Goal: Information Seeking & Learning: Understand process/instructions

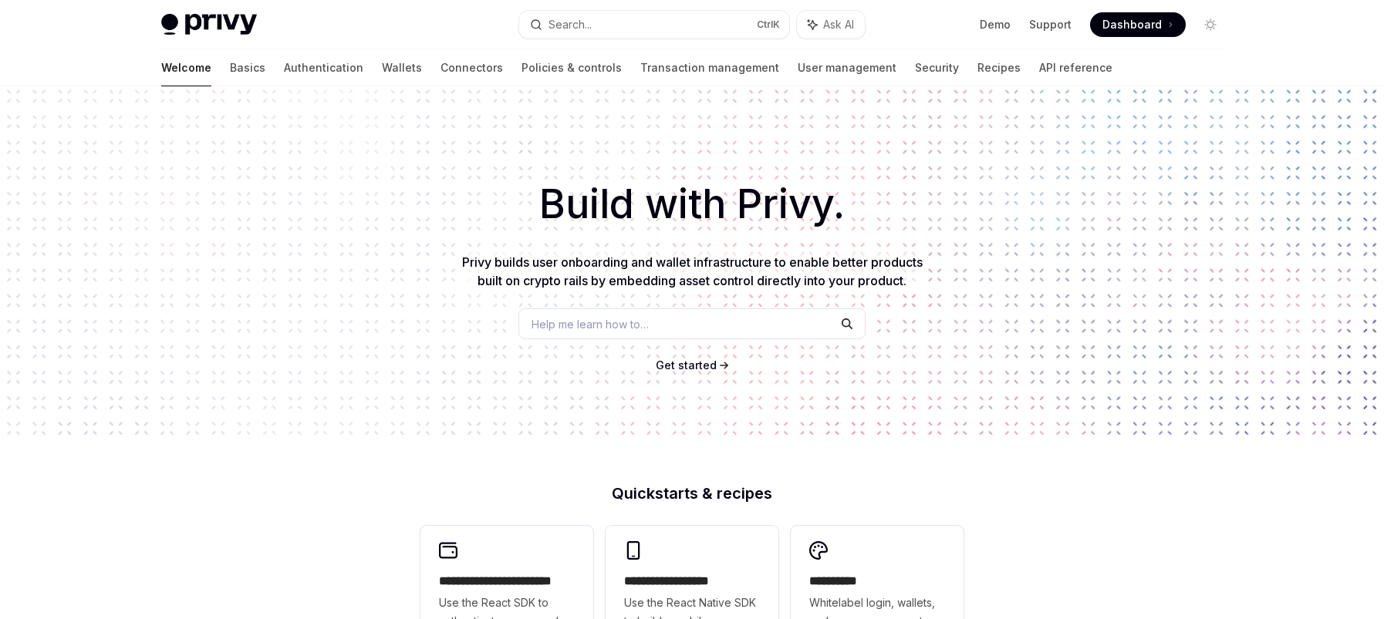
scroll to position [321, 0]
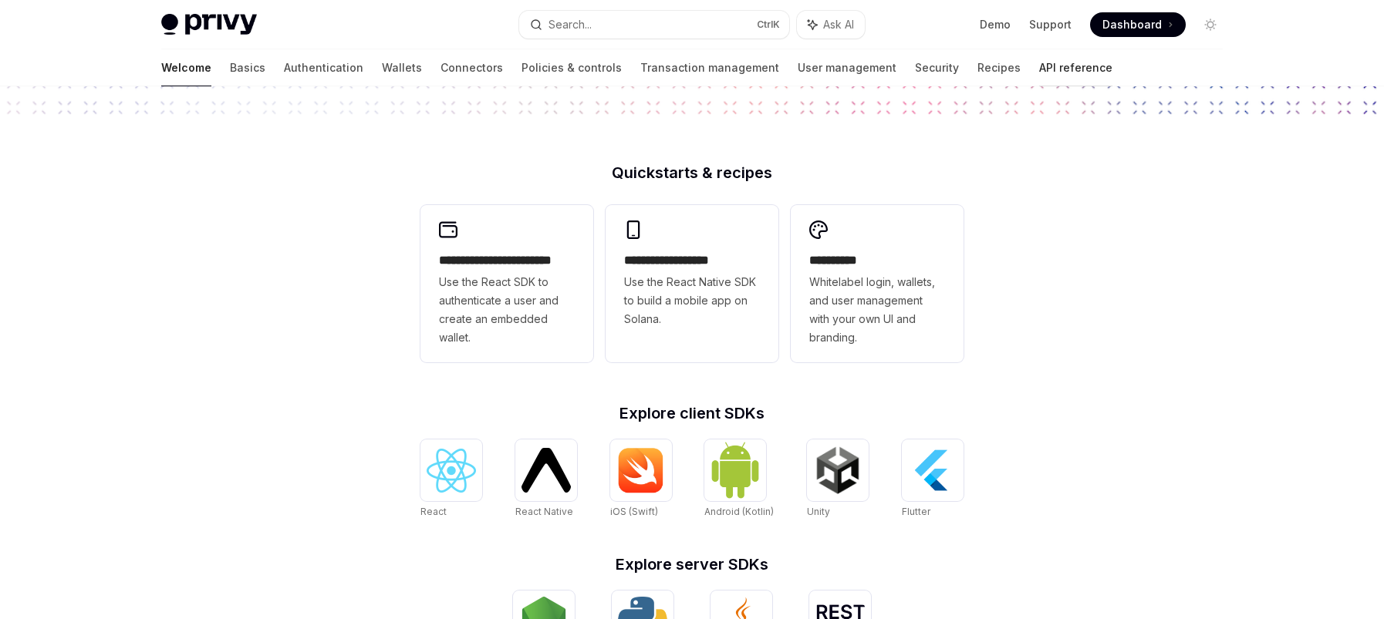
click at [1039, 59] on link "API reference" at bounding box center [1075, 67] width 73 height 37
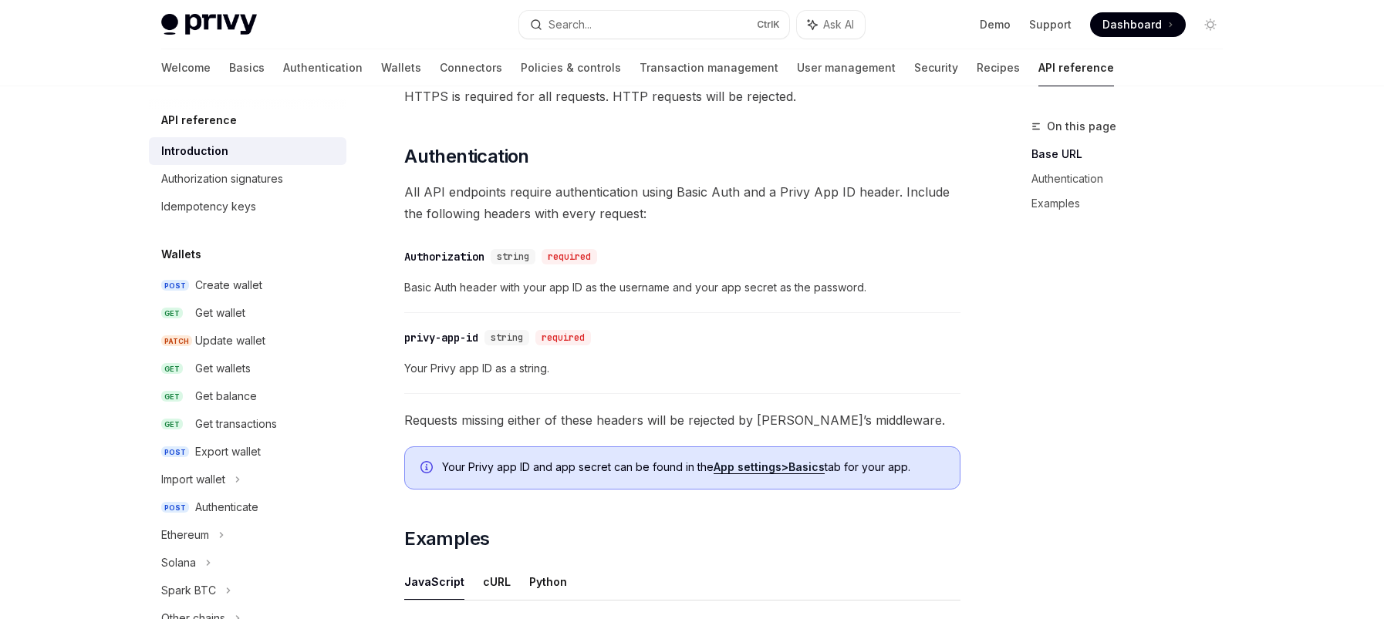
scroll to position [537, 0]
click at [237, 504] on div "Authenticate" at bounding box center [226, 507] width 63 height 19
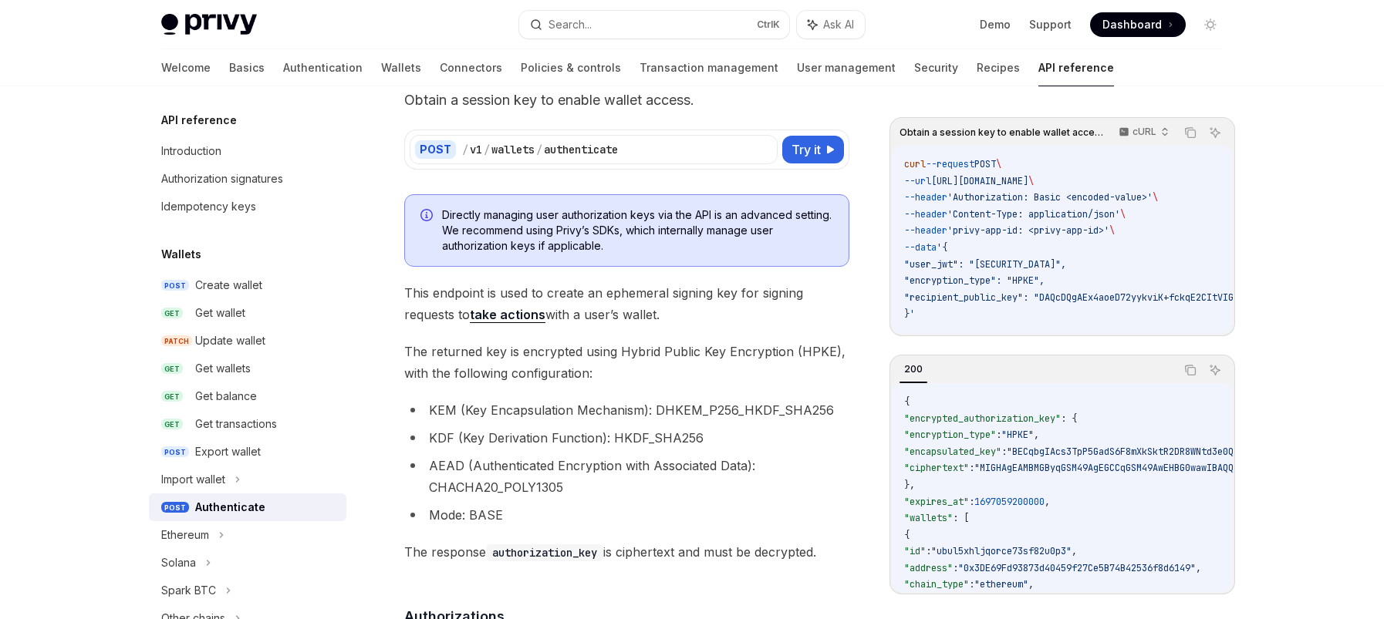
scroll to position [148, 0]
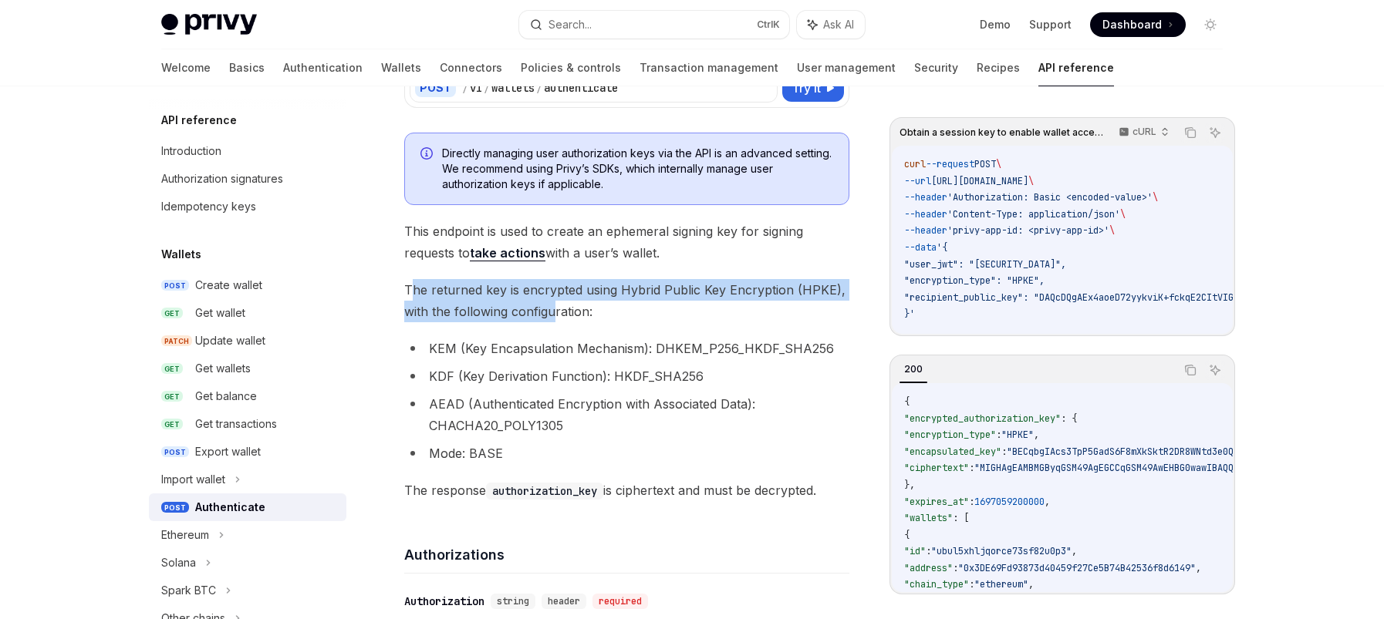
drag, startPoint x: 410, startPoint y: 288, endPoint x: 554, endPoint y: 314, distance: 147.3
click at [554, 314] on span "The returned key is encrypted using Hybrid Public Key Encryption (HPKE), with t…" at bounding box center [626, 300] width 445 height 43
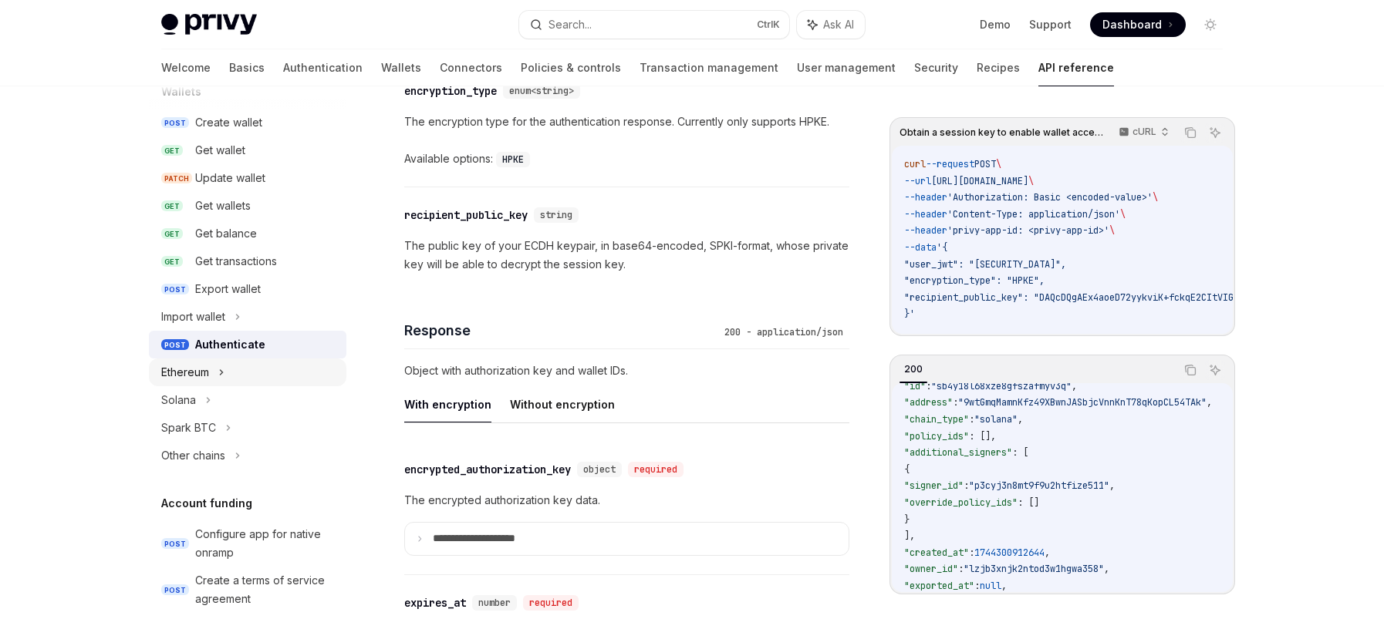
scroll to position [159, 0]
click at [283, 72] on link "Authentication" at bounding box center [322, 67] width 79 height 37
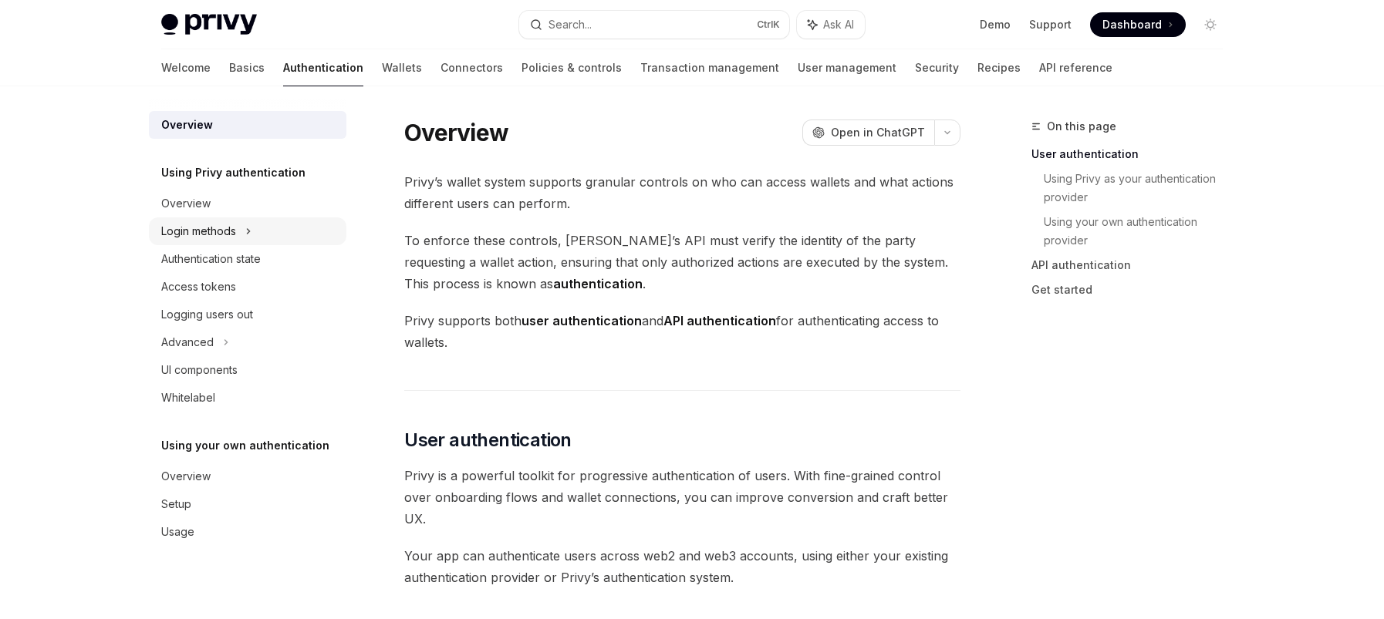
click at [216, 240] on div "Login methods" at bounding box center [198, 231] width 75 height 19
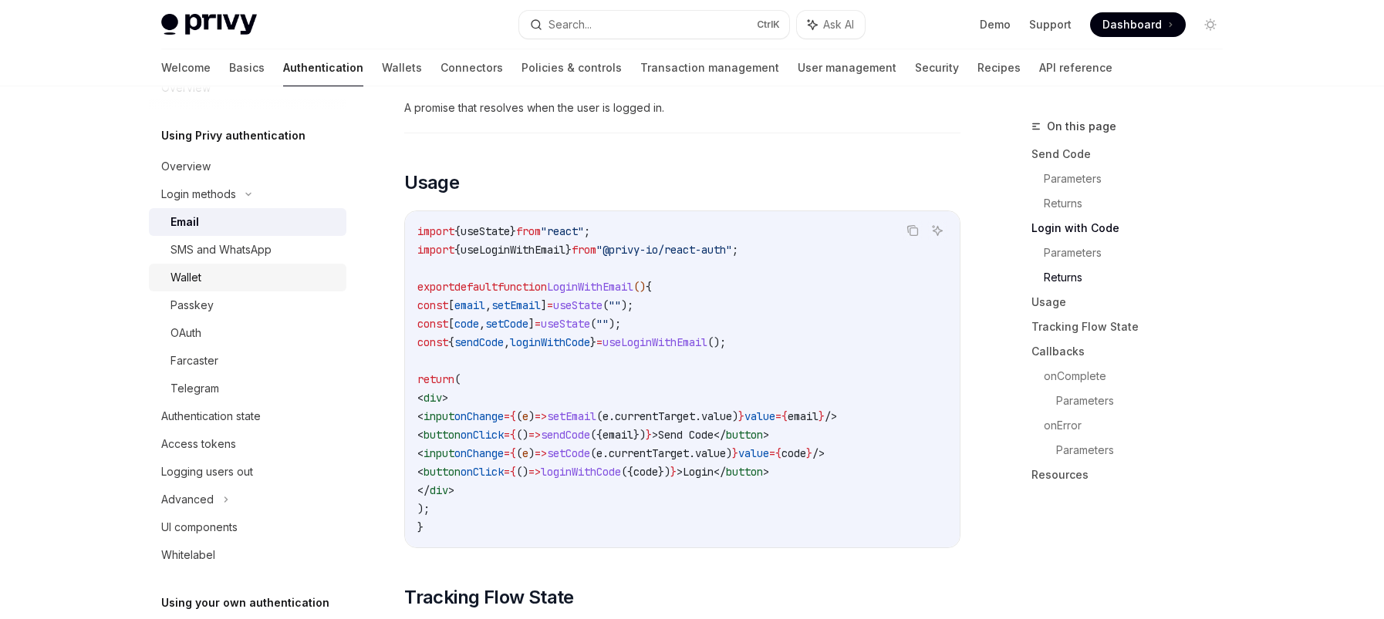
scroll to position [38, 0]
click at [244, 440] on div "Access tokens" at bounding box center [249, 443] width 176 height 19
type textarea "*"
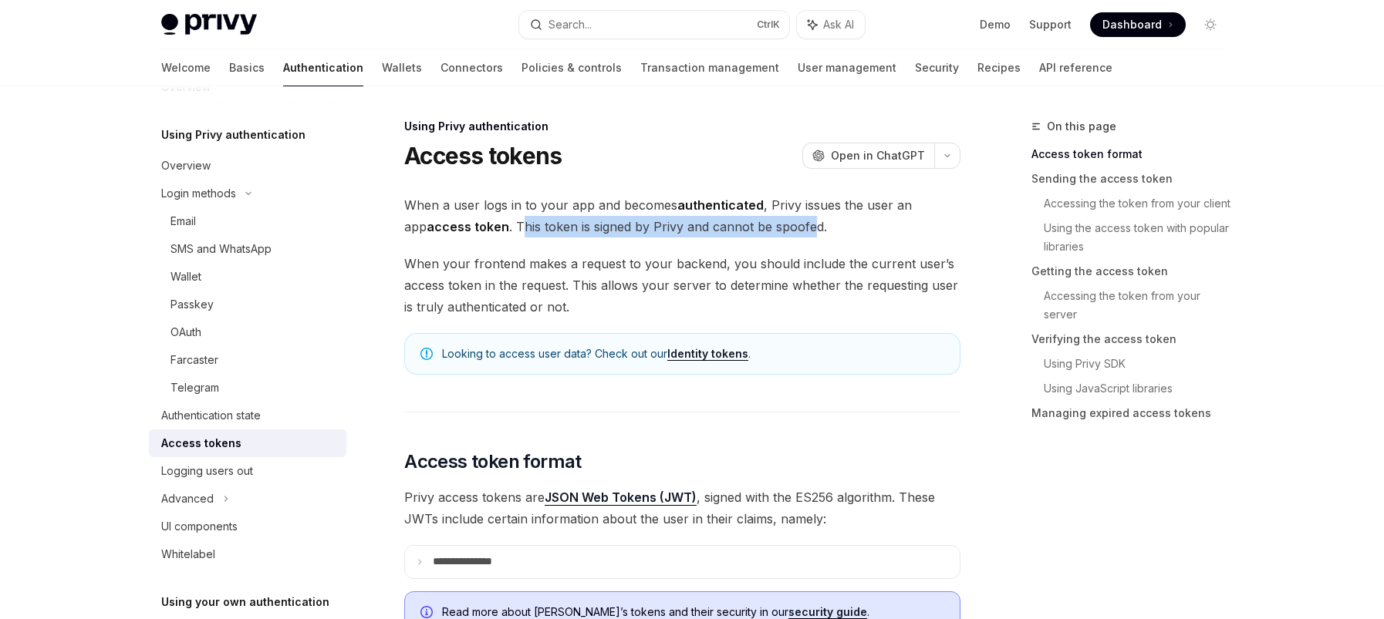
drag, startPoint x: 497, startPoint y: 227, endPoint x: 788, endPoint y: 229, distance: 291.5
click at [788, 229] on span "When a user logs in to your app and becomes authenticated , Privy issues the us…" at bounding box center [682, 215] width 556 height 43
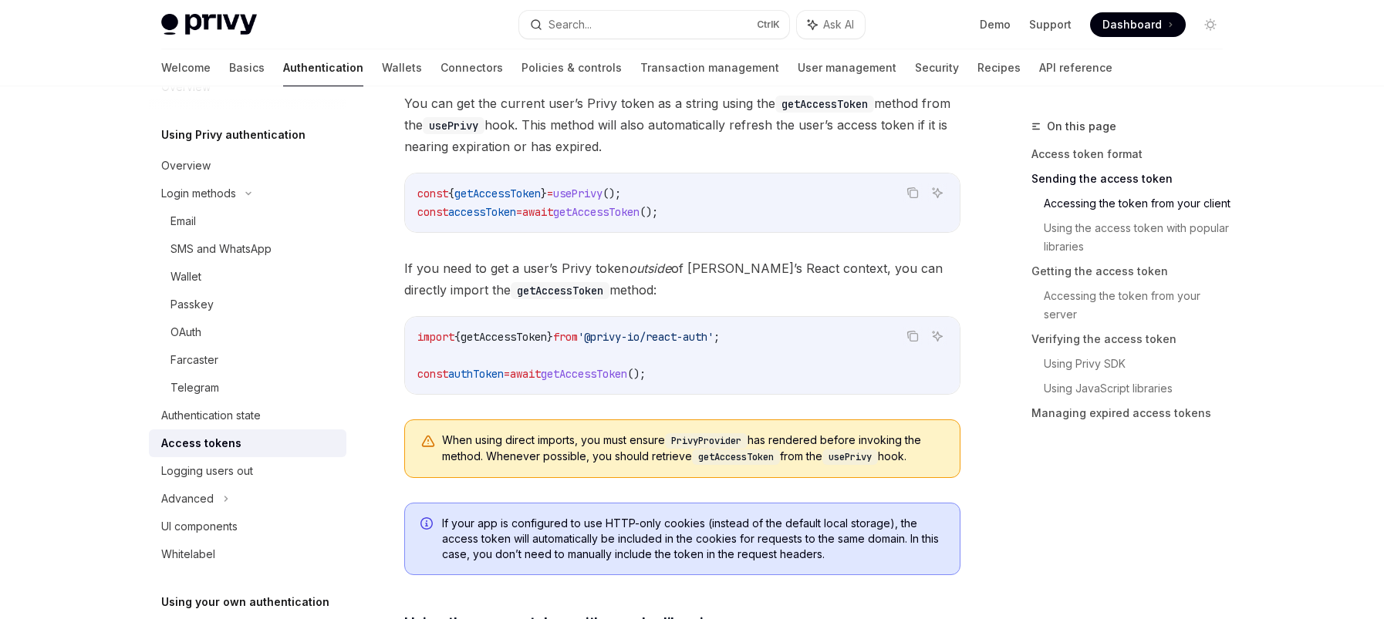
scroll to position [800, 0]
click at [521, 335] on span "getAccessToken" at bounding box center [503, 336] width 86 height 14
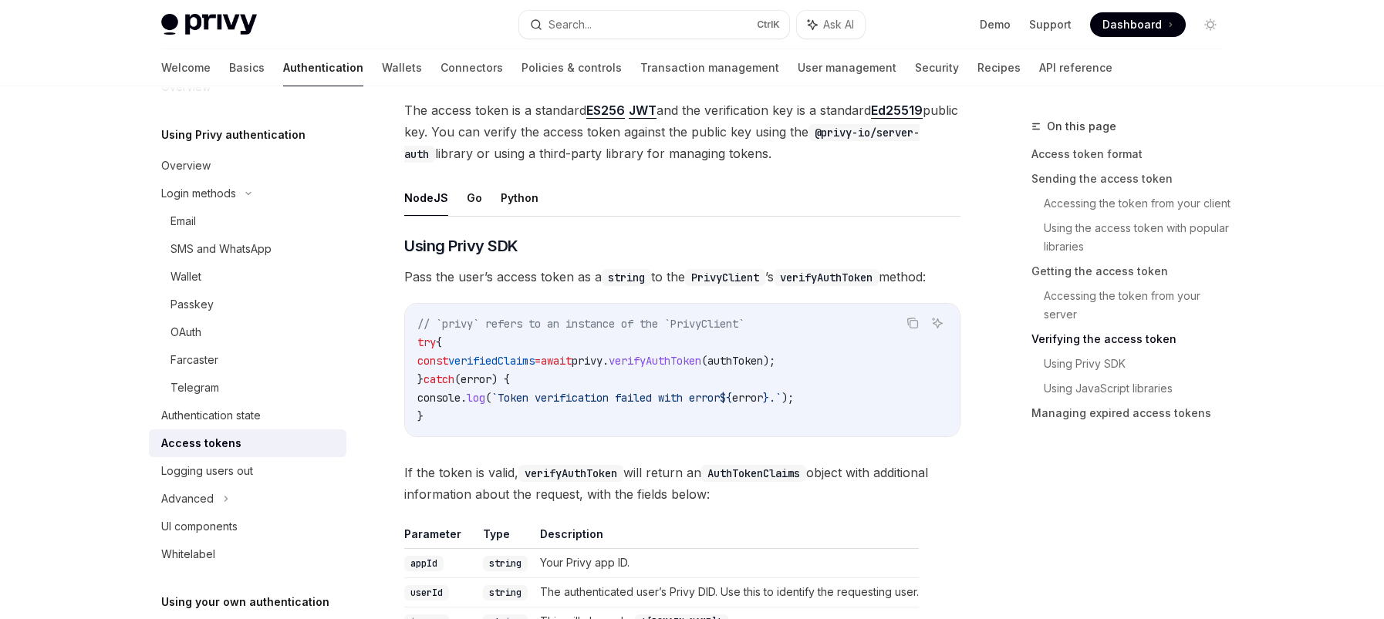
scroll to position [2344, 0]
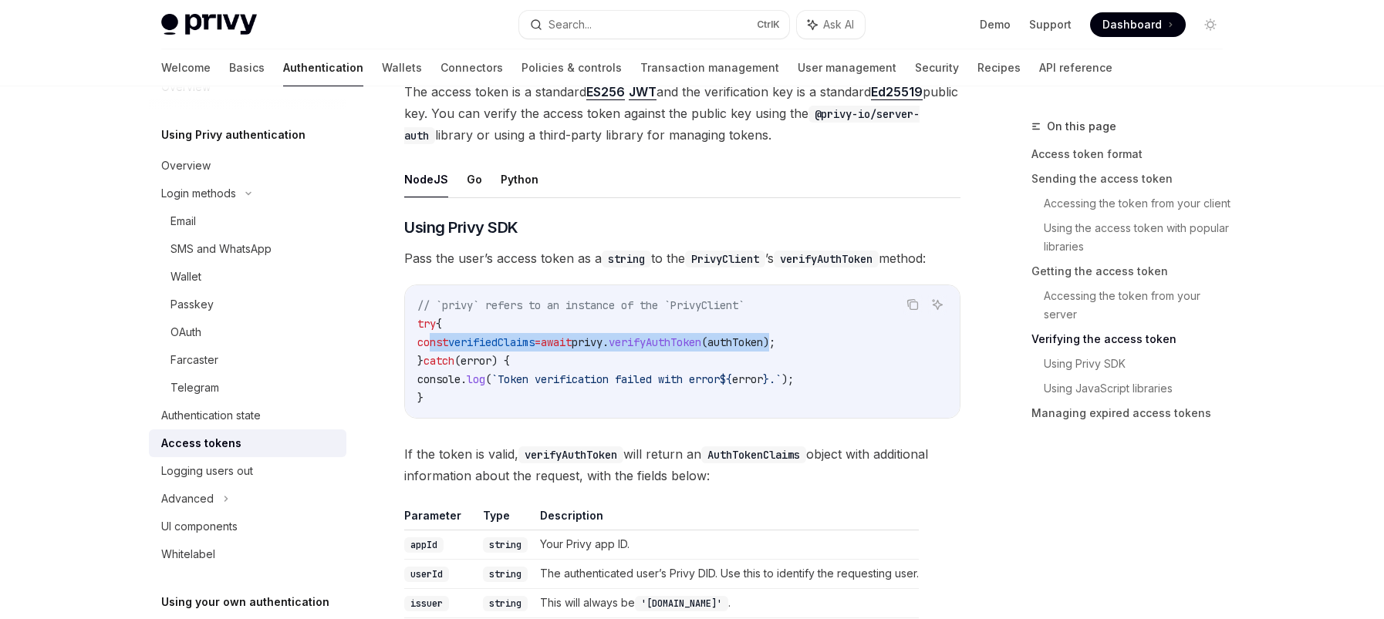
drag, startPoint x: 432, startPoint y: 340, endPoint x: 824, endPoint y: 346, distance: 391.8
click at [775, 346] on span "const verifiedClaims = await privy . verifyAuthToken ( authToken );" at bounding box center [596, 342] width 358 height 14
click at [775, 346] on span ");" at bounding box center [769, 342] width 12 height 14
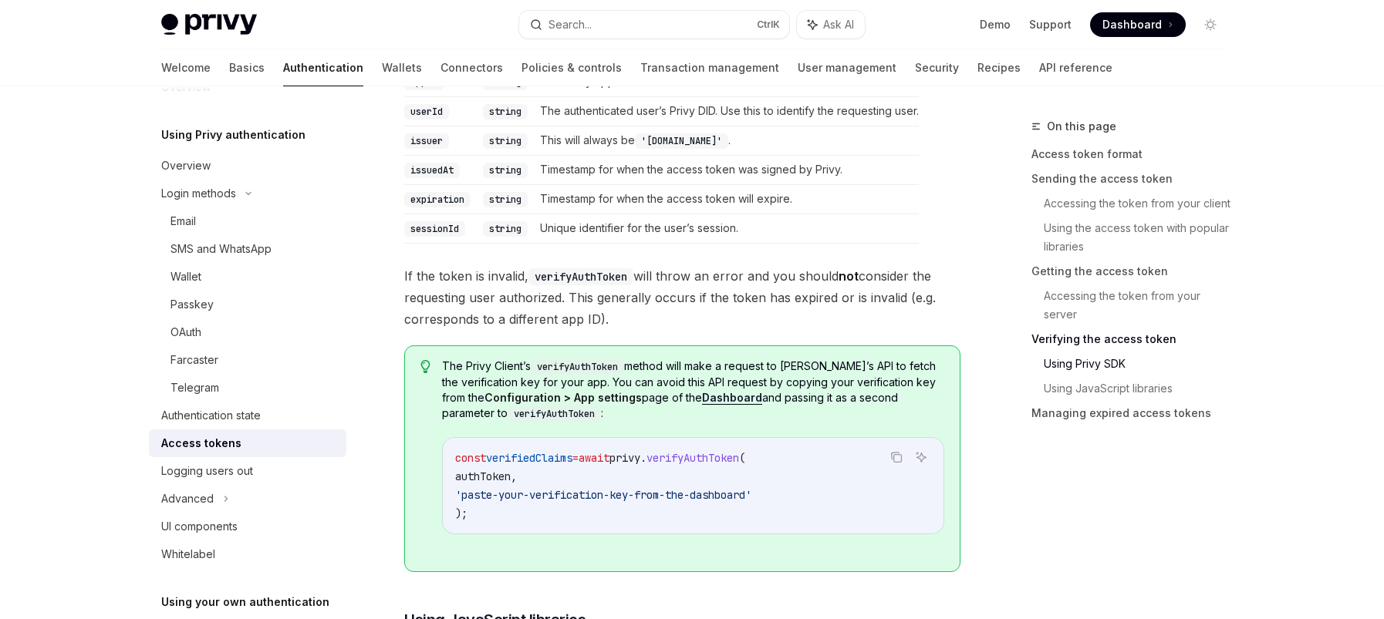
scroll to position [2809, 0]
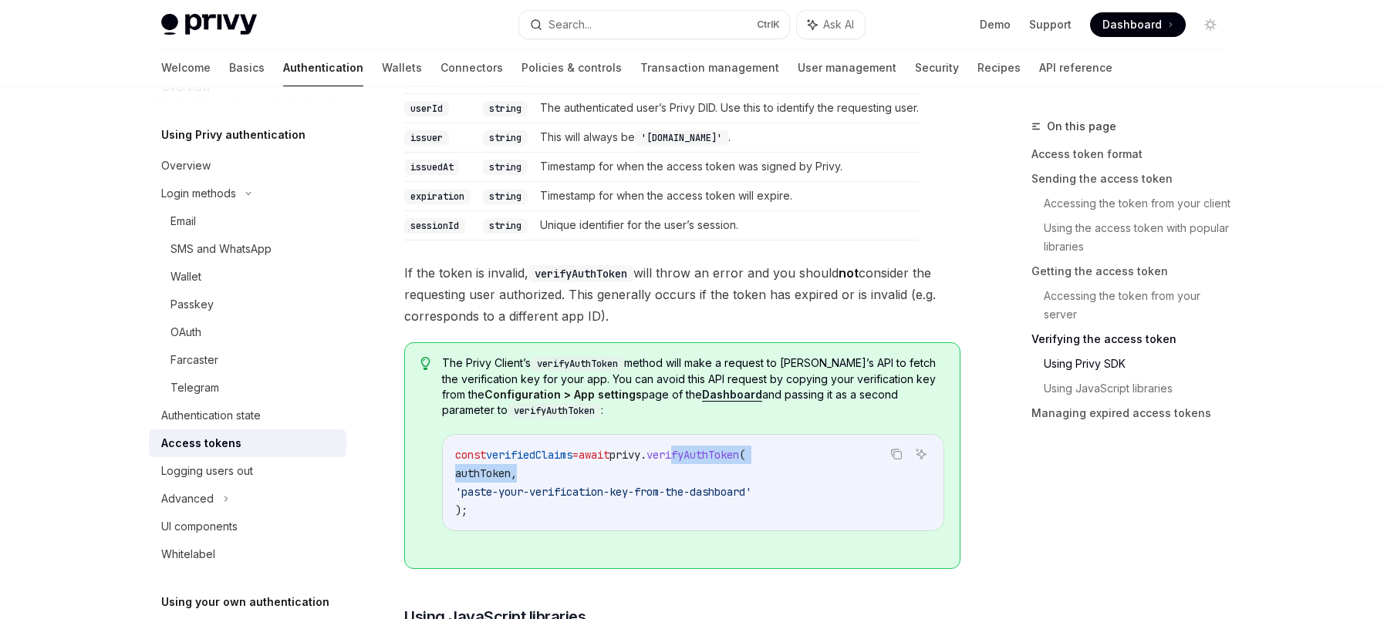
drag, startPoint x: 696, startPoint y: 467, endPoint x: 705, endPoint y: 436, distance: 31.3
click at [705, 436] on div "const verifiedClaims = await privy . verifyAuthToken ( authToken , 'paste-your-…" at bounding box center [693, 483] width 501 height 96
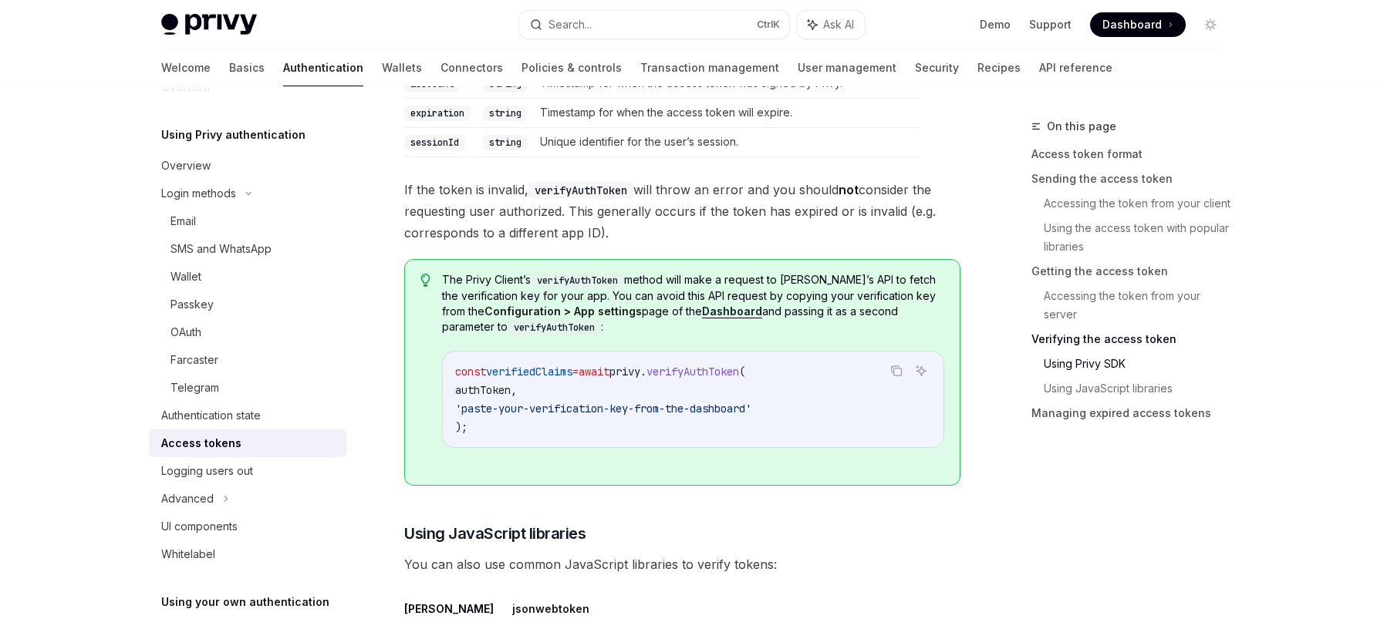
scroll to position [2897, 0]
